Goal: Find specific page/section: Find specific page/section

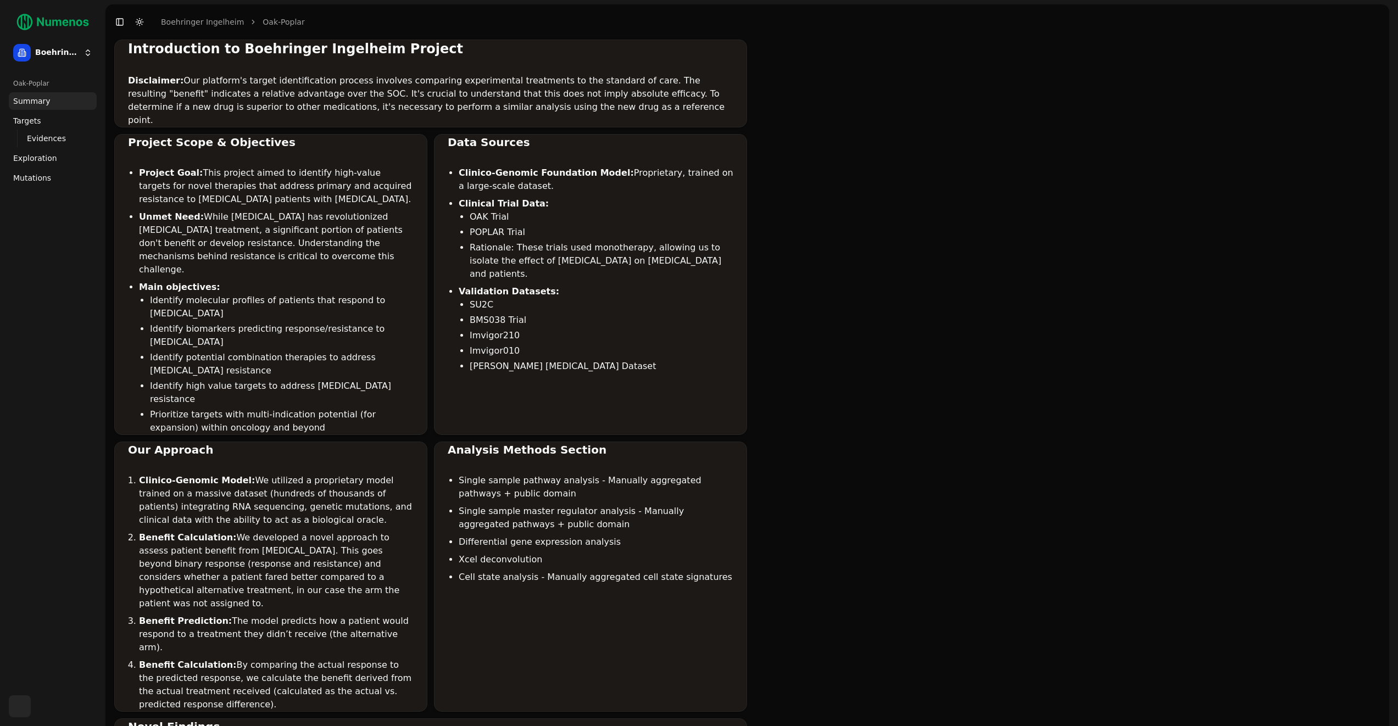
click at [55, 169] on link "Mutations" at bounding box center [53, 178] width 88 height 18
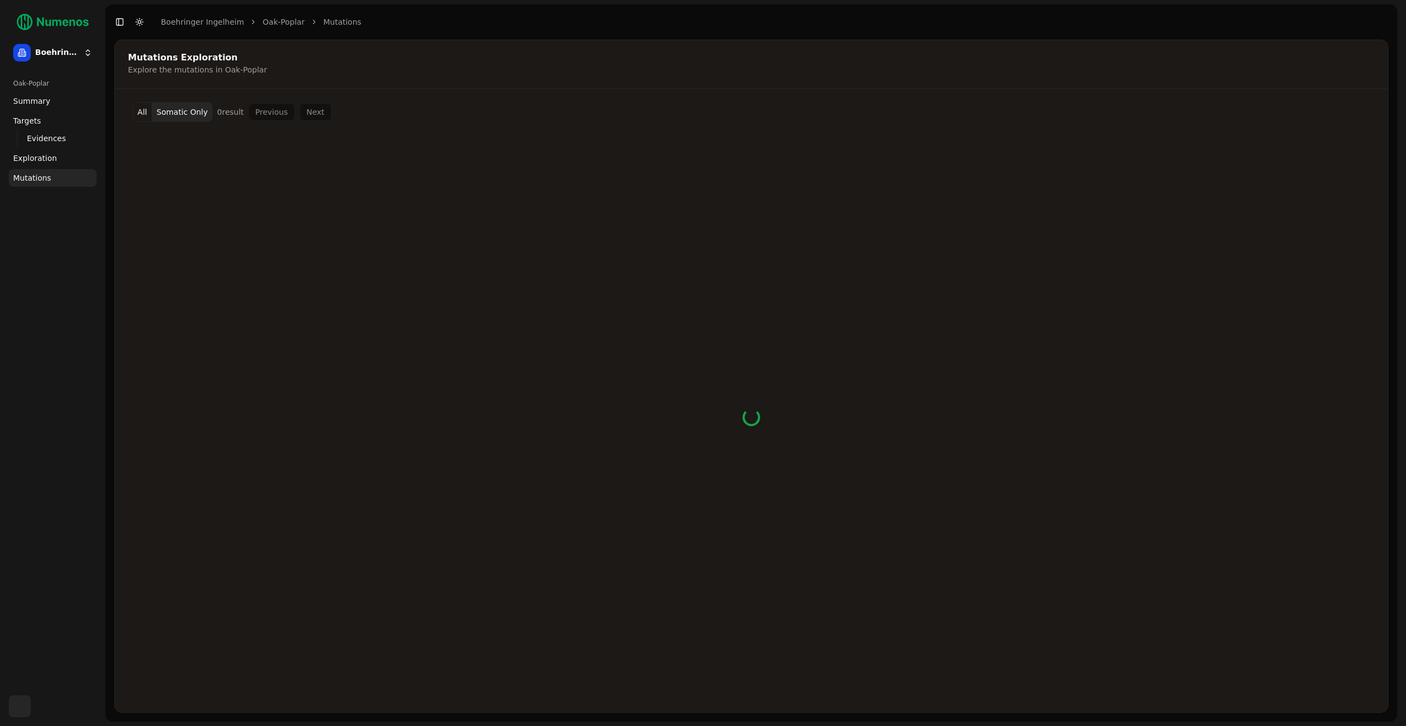
click at [57, 313] on div "Oak-Poplar Summary Targets Evidences Exploration Mutations" at bounding box center [52, 380] width 97 height 621
click at [519, 54] on div "Mutations Exploration" at bounding box center [749, 57] width 1243 height 9
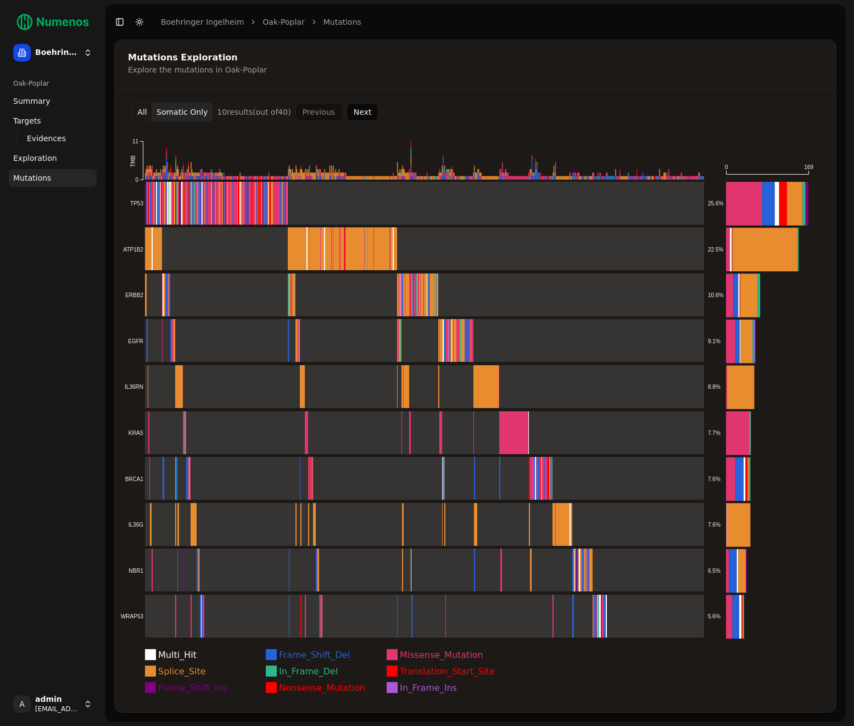
click at [48, 261] on div "Oak-Poplar Summary Targets Evidences Exploration Mutations" at bounding box center [52, 378] width 97 height 616
click at [47, 270] on div "Oak-Poplar Summary Targets Evidences Exploration Mutations" at bounding box center [52, 378] width 97 height 616
click at [6, 272] on div "Oak-Poplar Summary Targets Evidences Exploration Mutations" at bounding box center [52, 378] width 97 height 616
click at [41, 297] on div "Oak-Poplar Summary Targets Evidences Exploration Mutations" at bounding box center [52, 378] width 97 height 616
